Goal: Task Accomplishment & Management: Manage account settings

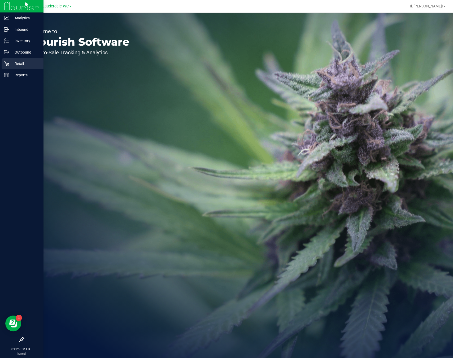
click at [15, 64] on p "Retail" at bounding box center [25, 63] width 32 height 6
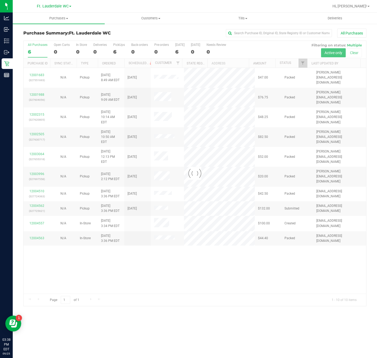
click at [117, 53] on div at bounding box center [195, 173] width 342 height 265
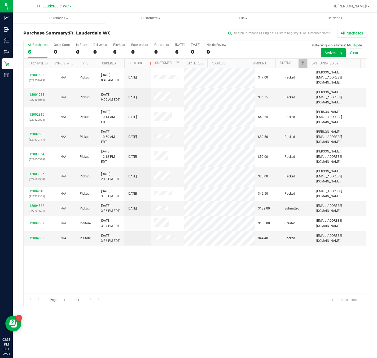
click at [117, 53] on div "6" at bounding box center [119, 52] width 12 height 6
click at [0, 0] on input "PickUps 6" at bounding box center [0, 0] width 0 height 0
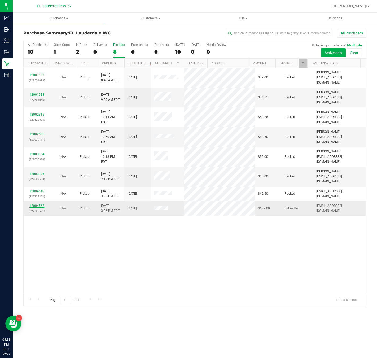
click at [34, 204] on link "12004562" at bounding box center [36, 206] width 15 height 4
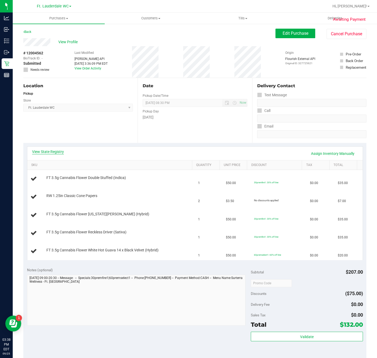
click at [53, 154] on link "View State Registry" at bounding box center [48, 151] width 32 height 5
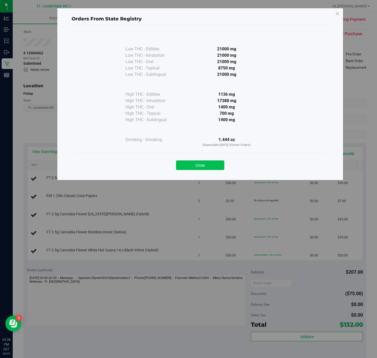
click at [205, 164] on button "Close" at bounding box center [200, 165] width 48 height 10
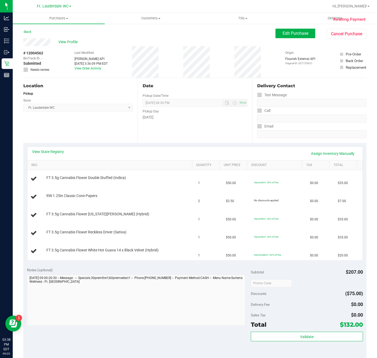
click at [135, 145] on div "View State Registry Assign Inventory Manually SKU Quantity Unit Price Discount …" at bounding box center [194, 203] width 343 height 121
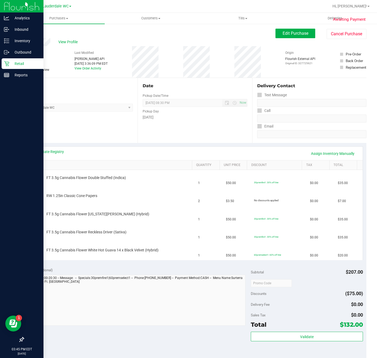
click at [14, 64] on p "Retail" at bounding box center [25, 63] width 32 height 6
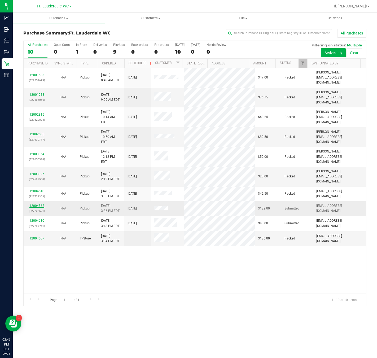
click at [42, 204] on link "12004562" at bounding box center [36, 206] width 15 height 4
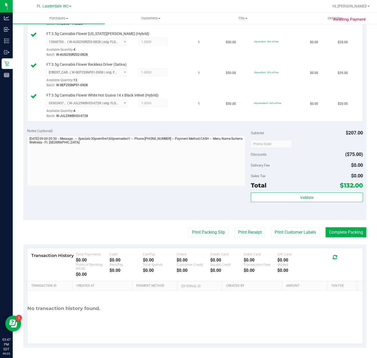
scroll to position [205, 0]
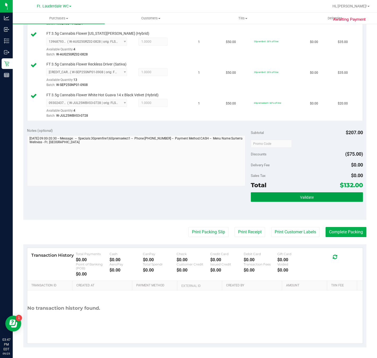
click at [270, 198] on button "Validate" at bounding box center [307, 197] width 112 height 10
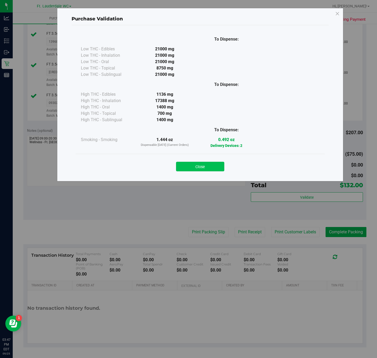
click at [193, 170] on button "Close" at bounding box center [200, 167] width 48 height 10
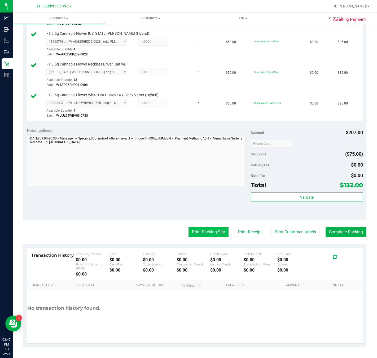
click at [197, 228] on button "Print Packing Slip" at bounding box center [208, 232] width 40 height 10
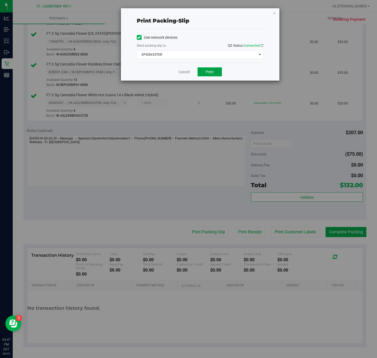
click at [207, 75] on button "Print" at bounding box center [209, 71] width 24 height 9
click at [185, 72] on link "Cancel" at bounding box center [183, 72] width 11 height 6
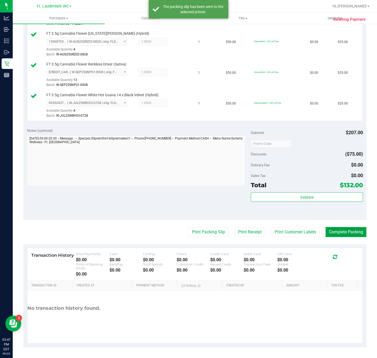
click at [337, 231] on button "Complete Packing" at bounding box center [345, 232] width 41 height 10
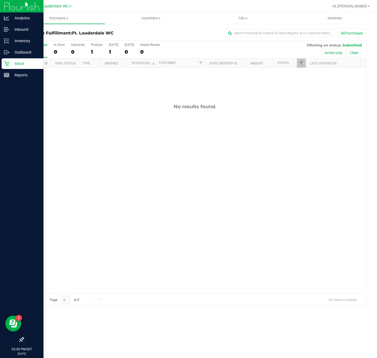
click at [15, 61] on p "Retail" at bounding box center [25, 63] width 32 height 6
